Goal: Task Accomplishment & Management: Use online tool/utility

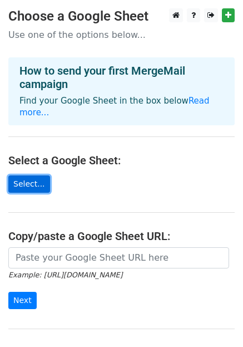
click at [32, 175] on link "Select..." at bounding box center [29, 183] width 42 height 17
click at [38, 175] on link "Select..." at bounding box center [29, 183] width 42 height 17
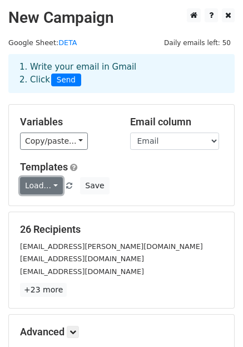
click at [55, 185] on link "Load..." at bounding box center [41, 185] width 43 height 17
click at [41, 186] on link "Load..." at bounding box center [41, 185] width 43 height 17
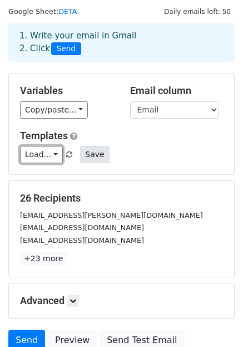
scroll to position [130, 0]
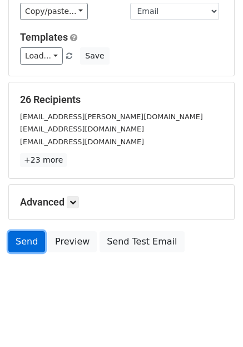
click at [22, 239] on link "Send" at bounding box center [26, 241] width 37 height 21
